Goal: Task Accomplishment & Management: Complete application form

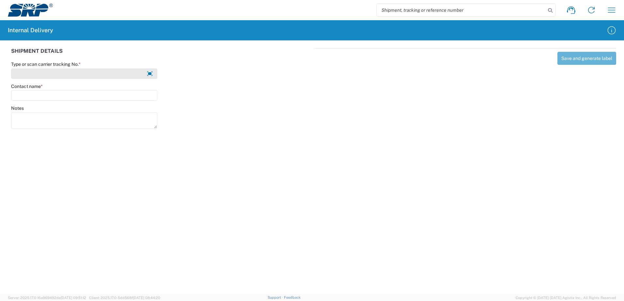
click at [58, 78] on input "Type or scan carrier tracking No. *" at bounding box center [84, 74] width 146 height 10
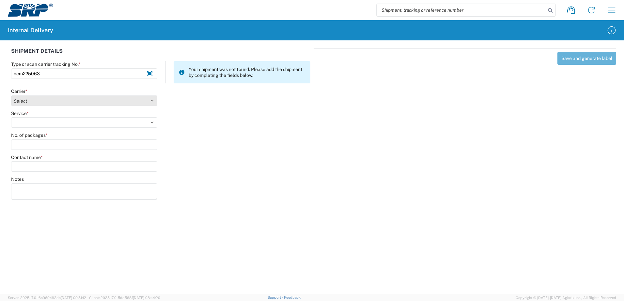
type input "ccm225063"
click at [154, 100] on select "Select Amazon Logistics ATI Trucking BC Dimerco Logistics Empire Southwest FedE…" at bounding box center [84, 101] width 146 height 10
select select "18714"
click at [11, 96] on select "Select Amazon Logistics ATI Trucking BC Dimerco Logistics Empire Southwest FedE…" at bounding box center [84, 101] width 146 height 10
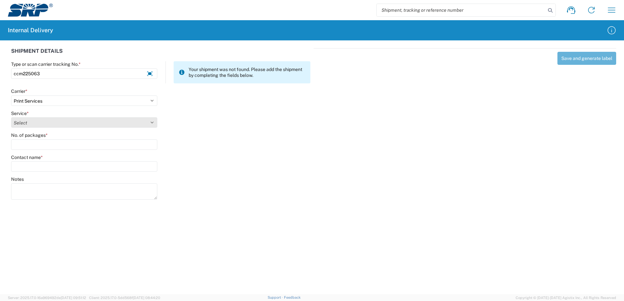
click at [153, 123] on select "Select Ground Inter-office" at bounding box center [84, 122] width 146 height 10
select select "35764"
click at [11, 117] on select "Select Ground Inter-office" at bounding box center [84, 122] width 146 height 10
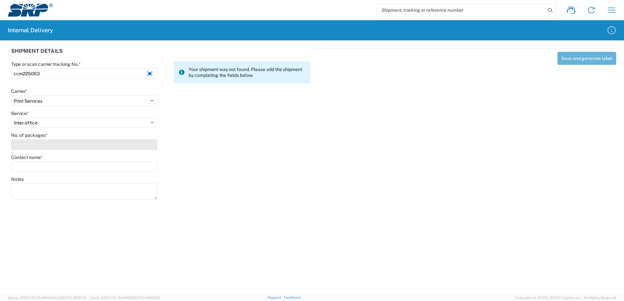
click at [86, 146] on input "No. of packages *" at bounding box center [84, 145] width 146 height 10
type input "1"
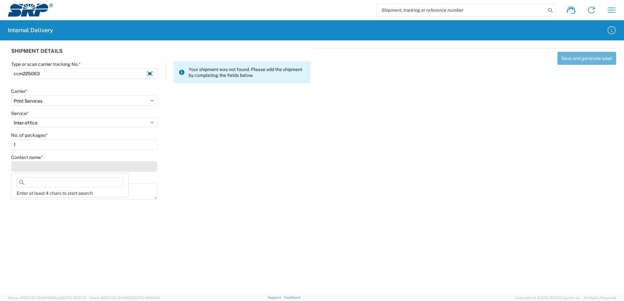
click at [55, 165] on input "Contact name *" at bounding box center [84, 166] width 146 height 10
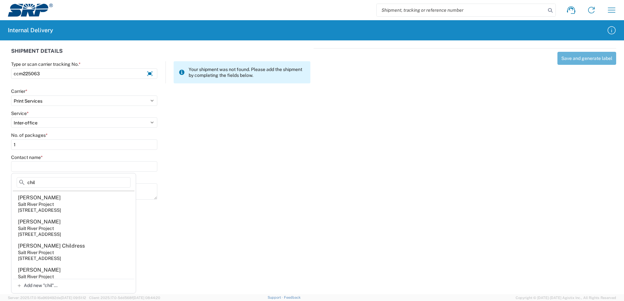
scroll to position [80, 0]
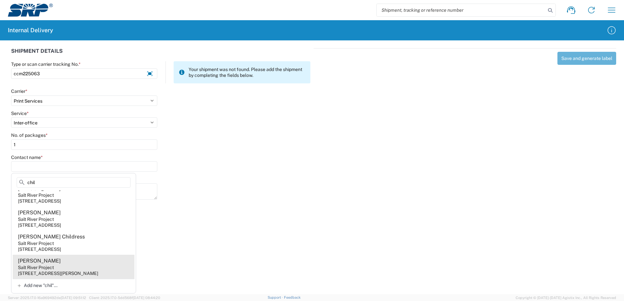
type input "chil"
click at [53, 265] on div "Salt River Project" at bounding box center [36, 268] width 36 height 6
type input "Elizabeth Chilen"
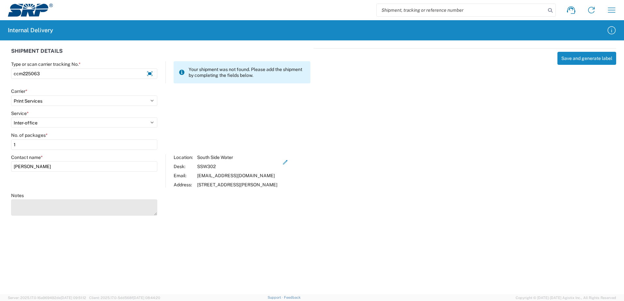
click at [38, 216] on textarea "Notes" at bounding box center [84, 208] width 146 height 16
click at [30, 210] on textarea "250 pcs Irrigation Reminder Postcards" at bounding box center [84, 208] width 146 height 16
type textarea "250 pcs, Irrigation Reminder Postcards"
click at [593, 59] on button "Save and generate label" at bounding box center [586, 58] width 59 height 13
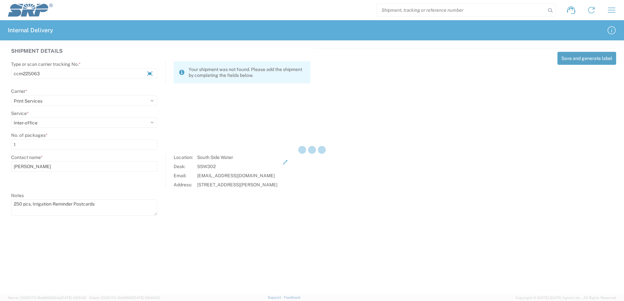
select select
